Goal: Task Accomplishment & Management: Manage account settings

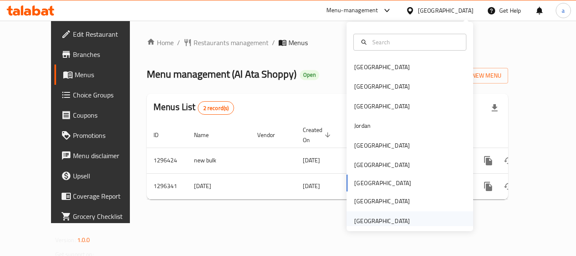
click at [376, 220] on div "[GEOGRAPHIC_DATA]" at bounding box center [382, 220] width 56 height 9
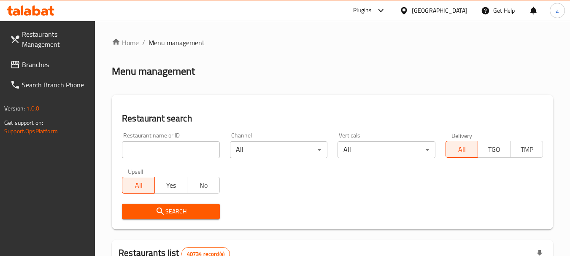
click at [49, 65] on span "Branches" at bounding box center [55, 64] width 67 height 10
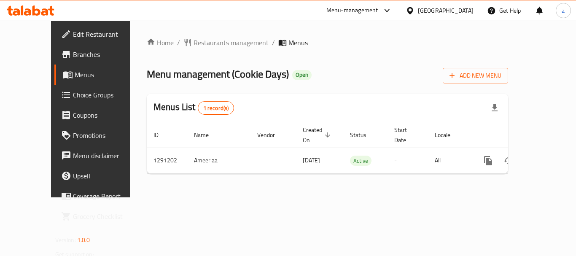
click at [442, 11] on div "[GEOGRAPHIC_DATA]" at bounding box center [446, 10] width 56 height 9
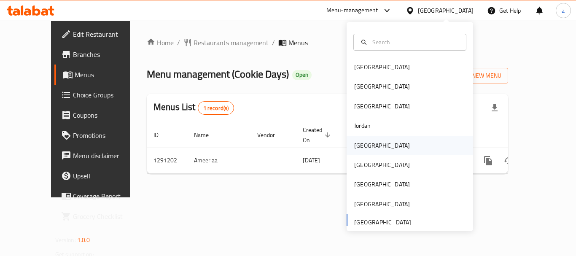
click at [379, 142] on div "[GEOGRAPHIC_DATA]" at bounding box center [410, 145] width 127 height 19
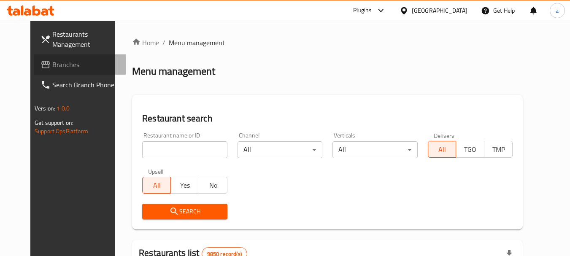
click at [52, 69] on span "Branches" at bounding box center [85, 64] width 67 height 10
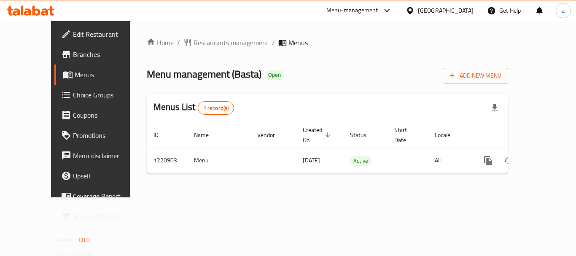
click at [316, 193] on div "Home / Restaurants management / Menus Menu management ( Basta ) Open Add New Me…" at bounding box center [327, 109] width 395 height 177
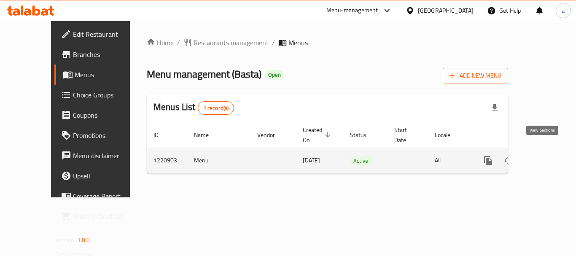
click at [546, 156] on icon "enhanced table" at bounding box center [549, 161] width 10 height 10
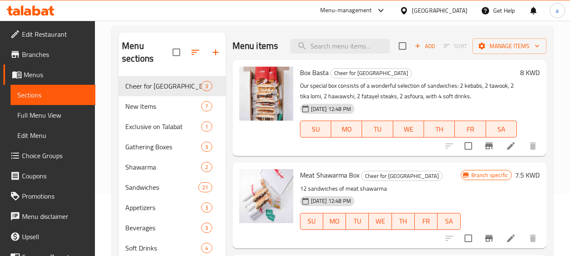
scroll to position [118, 0]
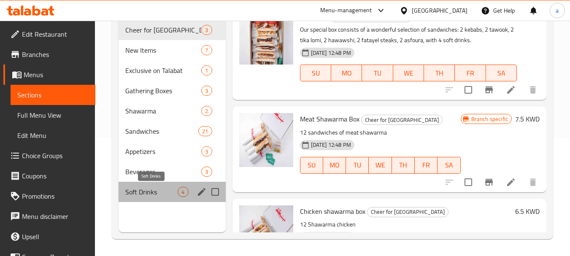
click at [147, 193] on span "Soft Drinks" at bounding box center [151, 192] width 52 height 10
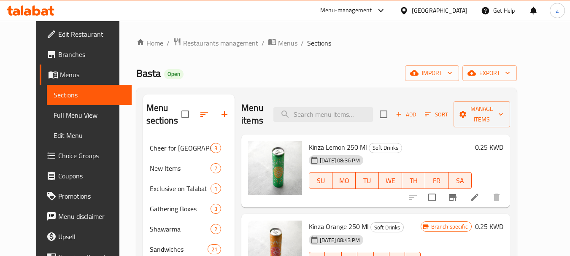
click at [408, 7] on icon at bounding box center [403, 10] width 9 height 9
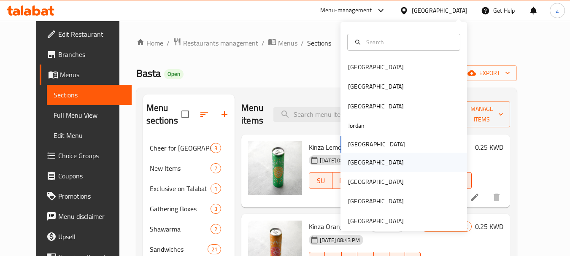
click at [360, 166] on div "[GEOGRAPHIC_DATA]" at bounding box center [375, 162] width 69 height 19
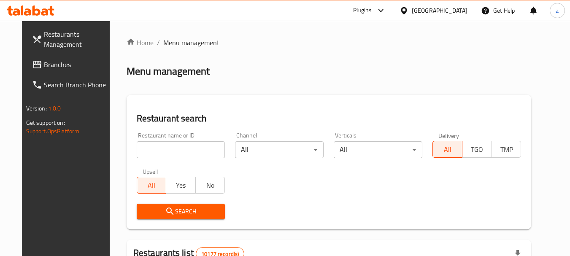
click at [44, 69] on span "Branches" at bounding box center [77, 64] width 67 height 10
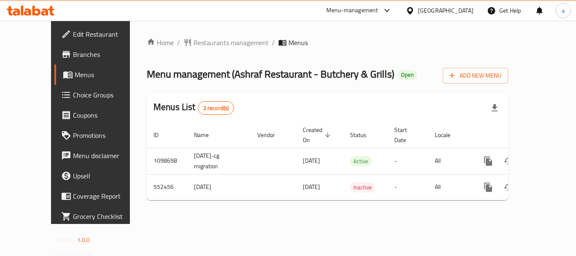
click at [466, 12] on div "[GEOGRAPHIC_DATA]" at bounding box center [446, 10] width 56 height 9
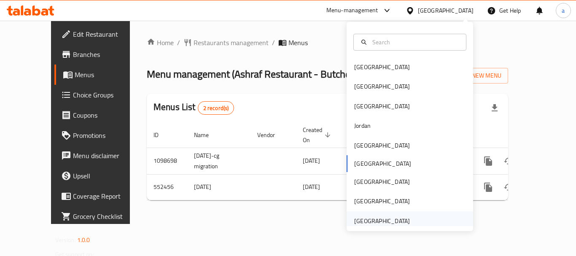
click at [377, 221] on div "[GEOGRAPHIC_DATA]" at bounding box center [382, 220] width 56 height 9
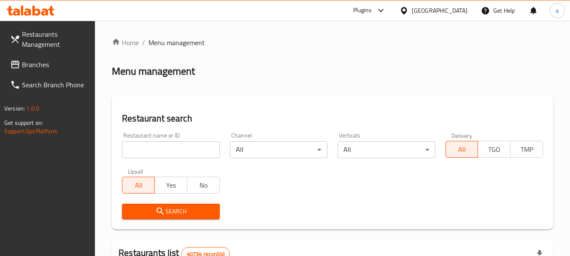
click at [33, 66] on span "Branches" at bounding box center [55, 64] width 67 height 10
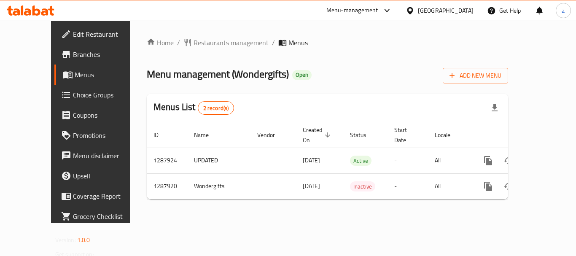
click at [453, 12] on div "[GEOGRAPHIC_DATA]" at bounding box center [446, 10] width 56 height 9
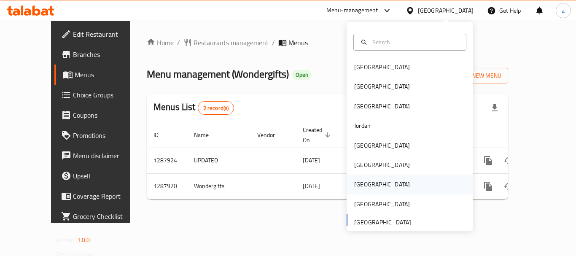
click at [370, 188] on div "Qatar" at bounding box center [410, 184] width 127 height 19
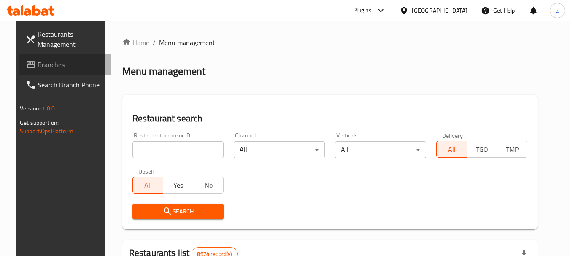
click at [42, 60] on span "Branches" at bounding box center [71, 64] width 67 height 10
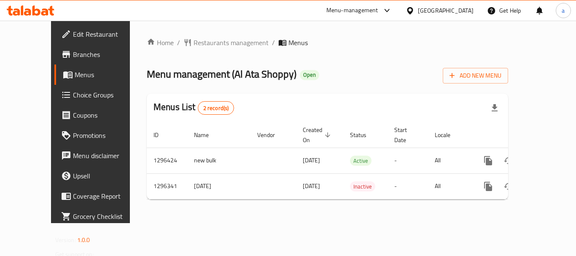
click at [466, 12] on div "[GEOGRAPHIC_DATA]" at bounding box center [446, 10] width 56 height 9
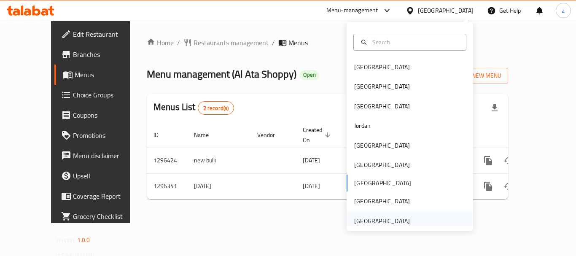
click at [368, 221] on div "[GEOGRAPHIC_DATA]" at bounding box center [382, 220] width 56 height 9
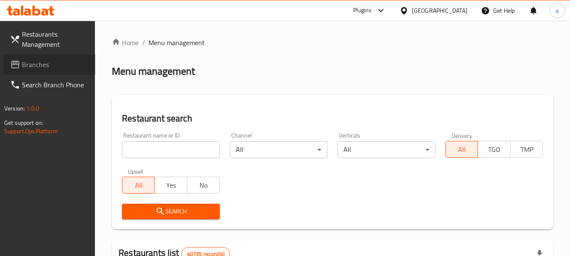
click at [39, 68] on span "Branches" at bounding box center [55, 64] width 67 height 10
